Goal: Find specific page/section: Find specific page/section

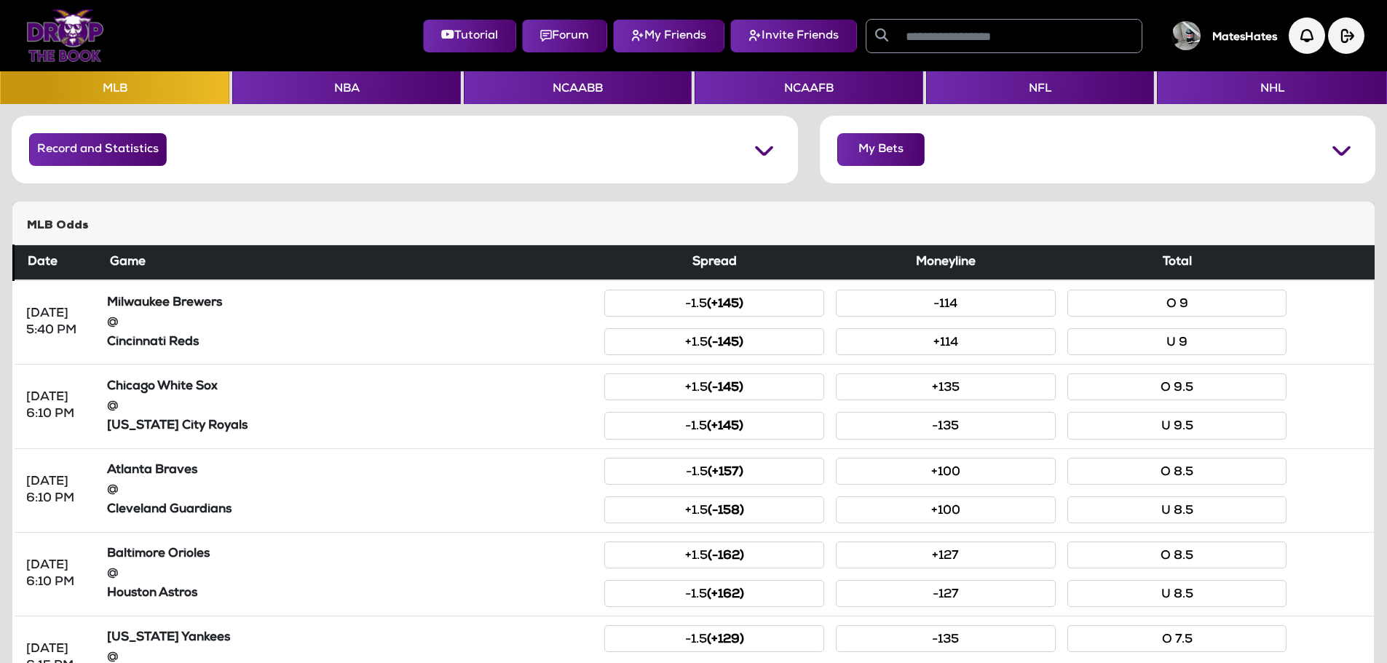
scroll to position [197, 0]
click at [1233, 100] on button "NHL" at bounding box center [1271, 87] width 229 height 33
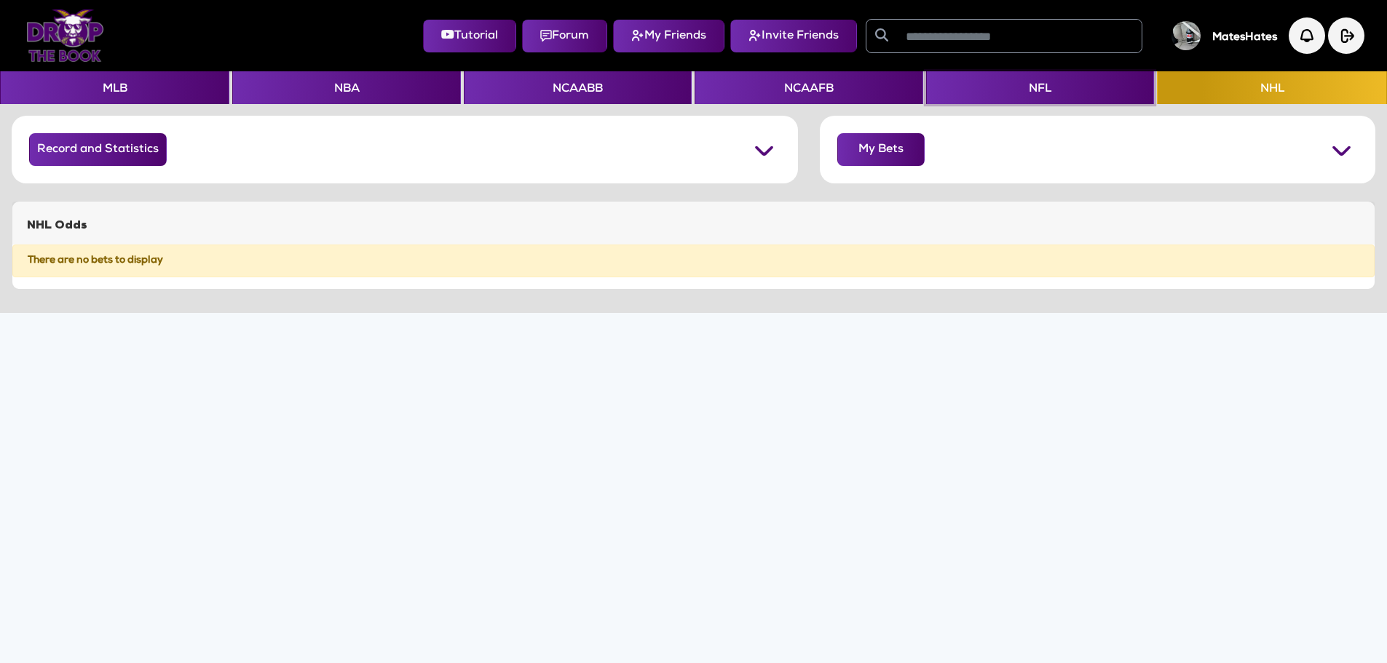
click at [1031, 86] on button "NFL" at bounding box center [1040, 87] width 228 height 33
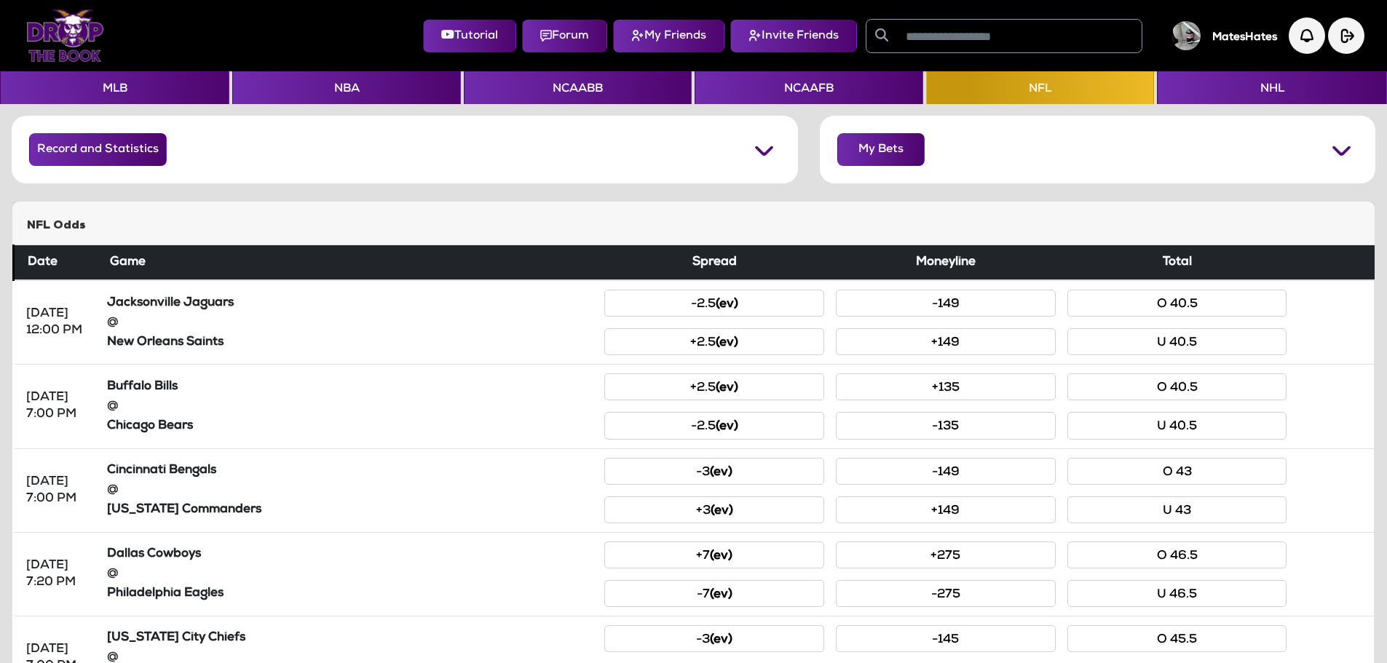
click at [498, 243] on div "NFL Odds" at bounding box center [693, 223] width 1362 height 43
click at [1043, 217] on div "NFL Odds" at bounding box center [693, 223] width 1362 height 43
